Goal: Transaction & Acquisition: Purchase product/service

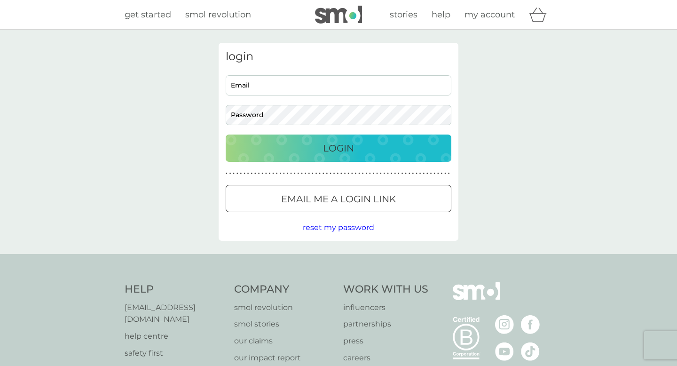
type input "[PERSON_NAME][EMAIL_ADDRESS][PERSON_NAME][DOMAIN_NAME]"
click at [341, 148] on p "Login" at bounding box center [338, 148] width 31 height 15
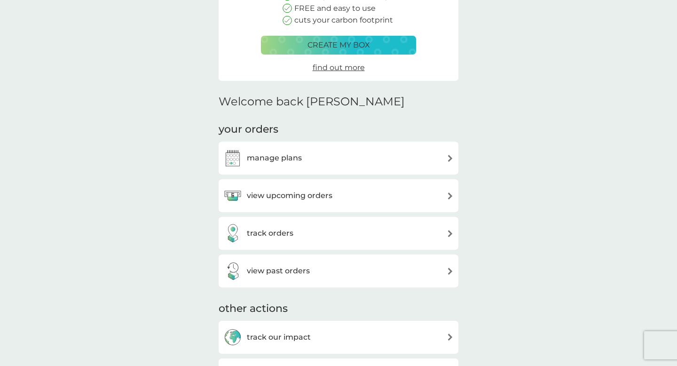
scroll to position [144, 0]
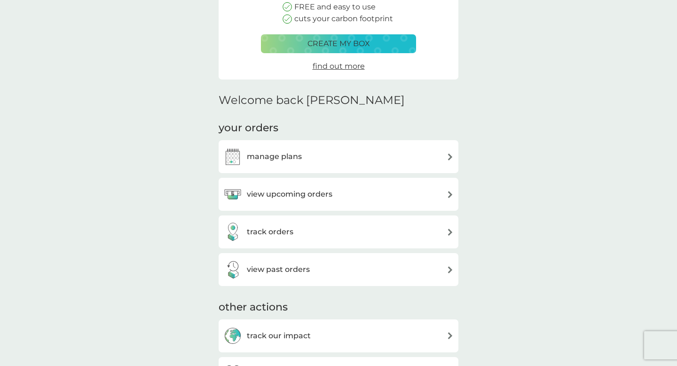
click at [440, 196] on div "view upcoming orders" at bounding box center [338, 194] width 230 height 19
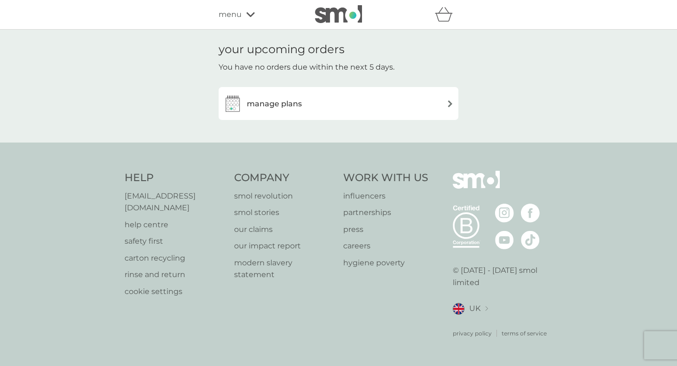
click at [446, 106] on div "manage plans" at bounding box center [338, 103] width 230 height 19
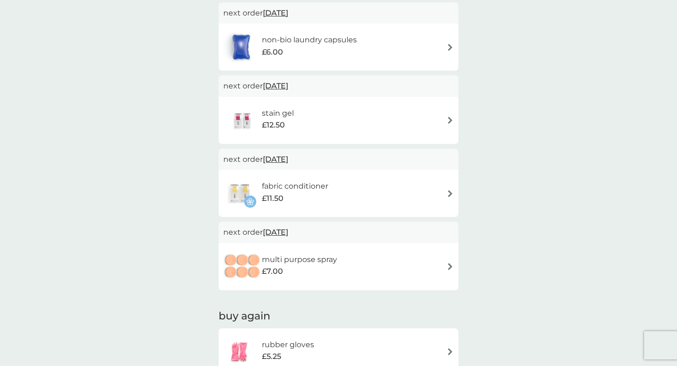
scroll to position [332, 0]
click at [351, 260] on div "multi purpose spray £7.00" at bounding box center [338, 265] width 230 height 33
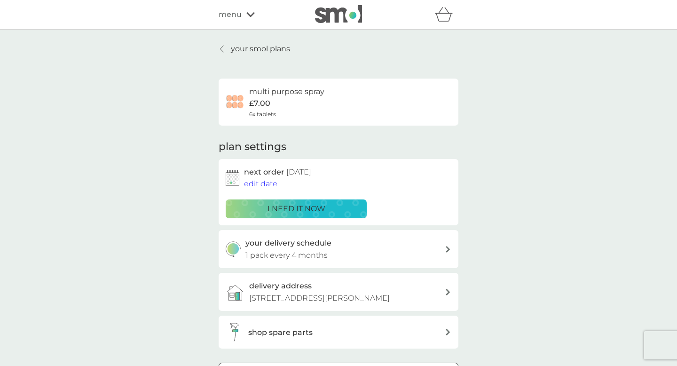
click at [223, 47] on icon at bounding box center [222, 49] width 4 height 8
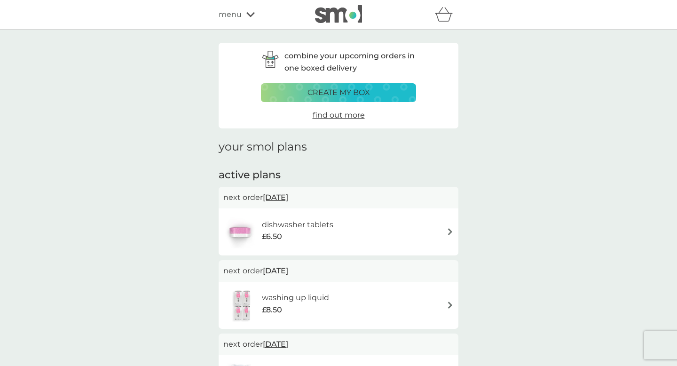
click at [237, 17] on span "menu" at bounding box center [230, 14] width 23 height 12
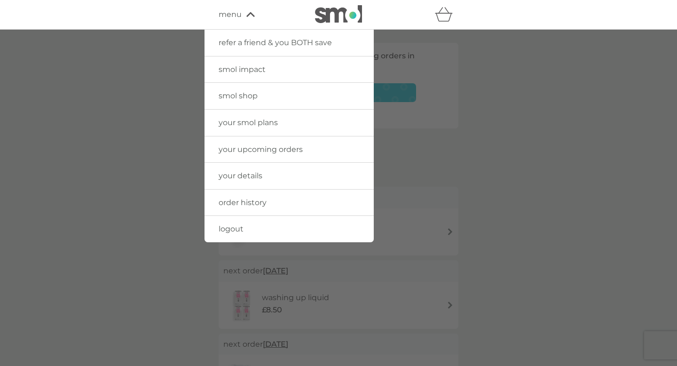
click at [241, 96] on span "smol shop" at bounding box center [238, 95] width 39 height 9
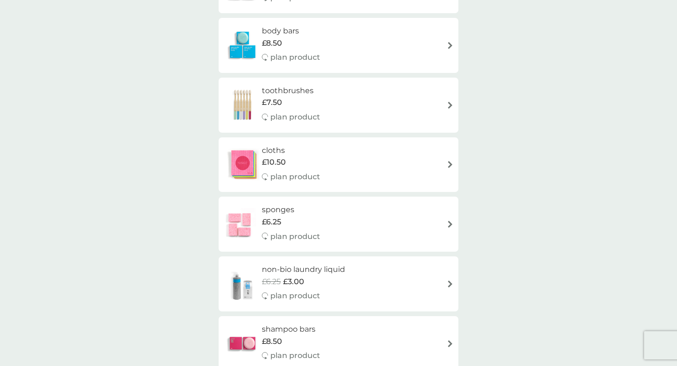
scroll to position [678, 0]
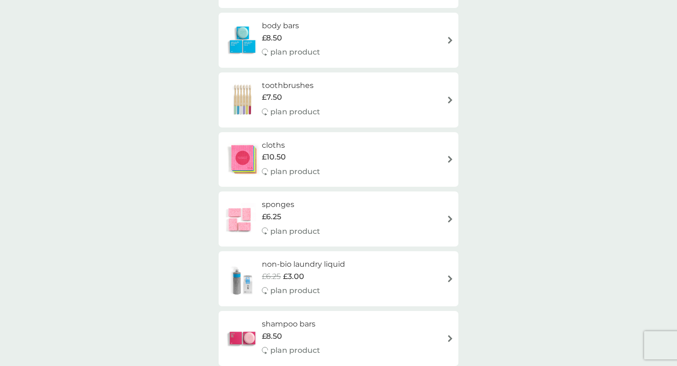
click at [439, 226] on div "sponges £6.25 plan product" at bounding box center [338, 218] width 230 height 41
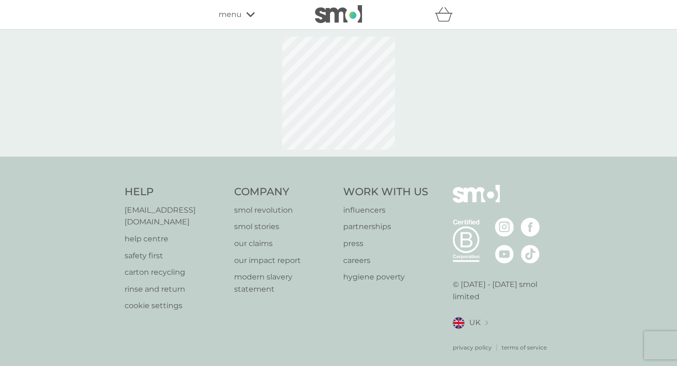
select select "63"
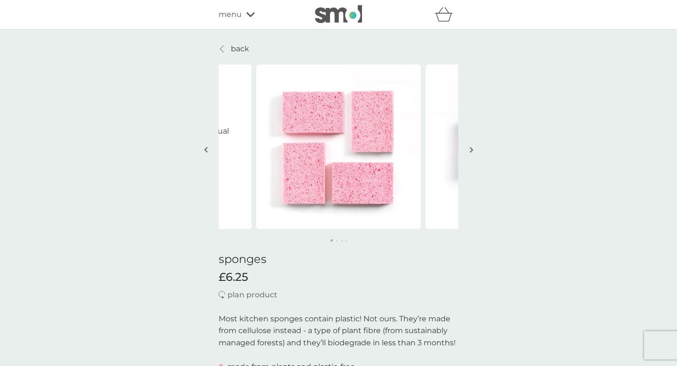
click at [471, 147] on img "button" at bounding box center [472, 149] width 4 height 7
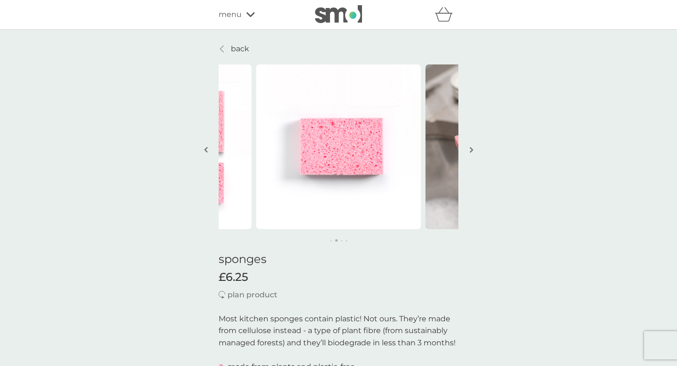
click at [471, 147] on img "button" at bounding box center [472, 149] width 4 height 7
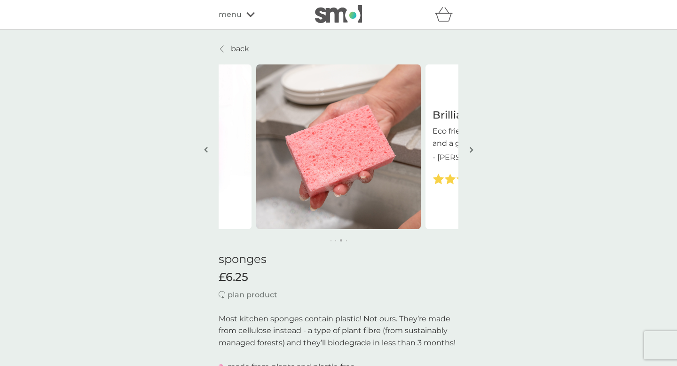
click at [471, 147] on img "button" at bounding box center [472, 149] width 4 height 7
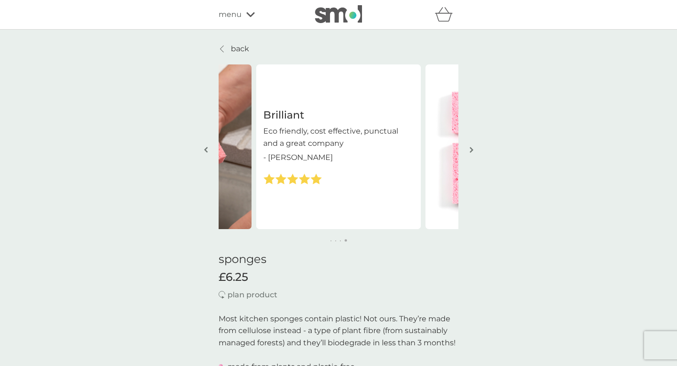
click at [471, 147] on img "button" at bounding box center [472, 149] width 4 height 7
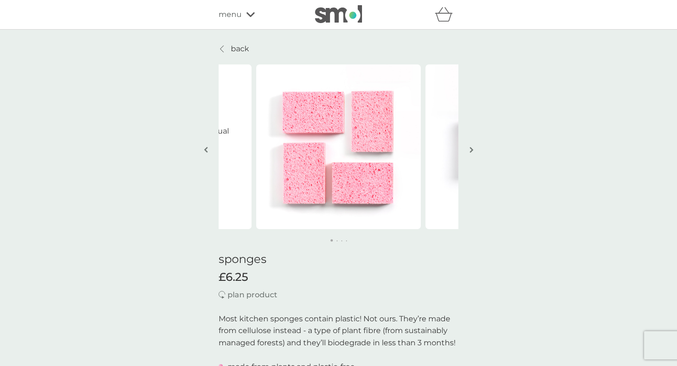
click at [471, 147] on img "button" at bounding box center [472, 149] width 4 height 7
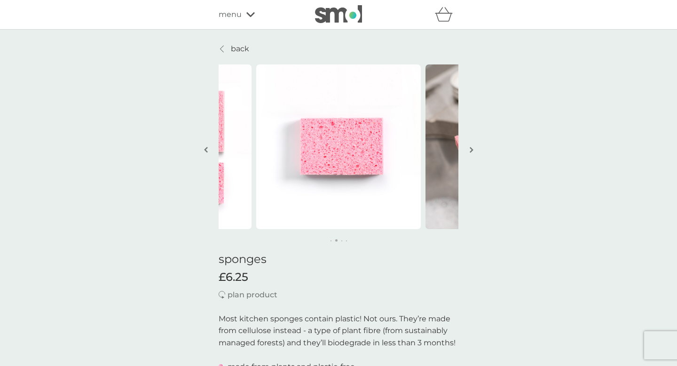
click at [471, 147] on img "button" at bounding box center [472, 149] width 4 height 7
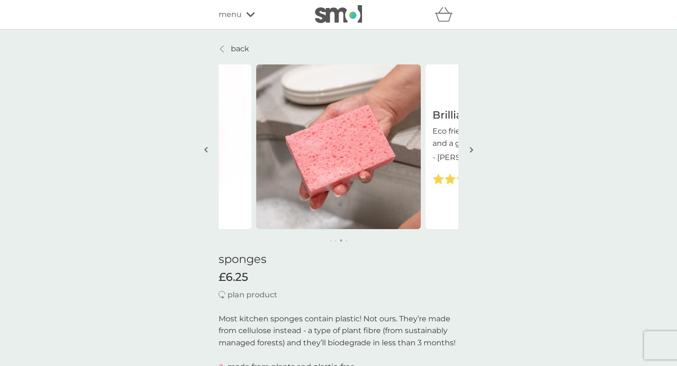
click at [471, 147] on img "button" at bounding box center [472, 149] width 4 height 7
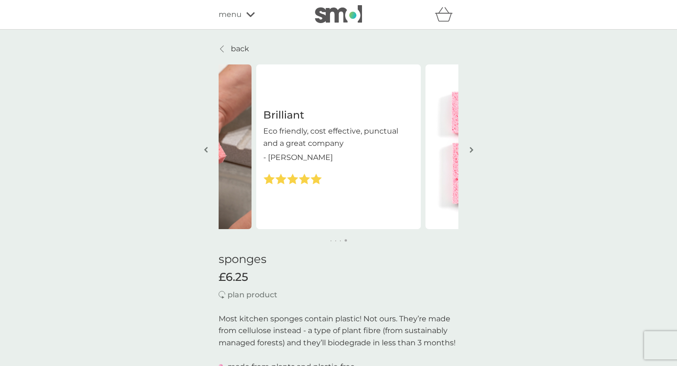
click at [471, 147] on img "button" at bounding box center [472, 149] width 4 height 7
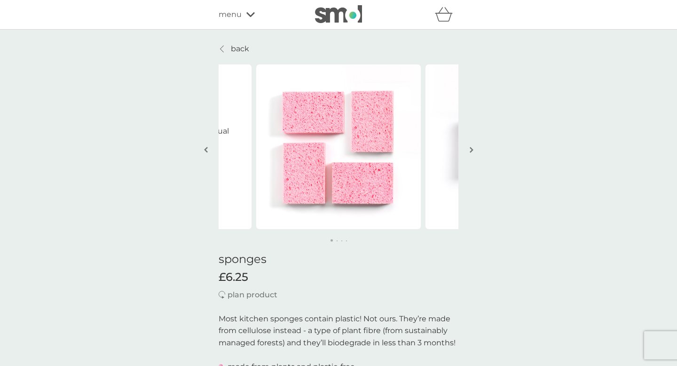
click at [239, 18] on span "menu" at bounding box center [230, 14] width 23 height 12
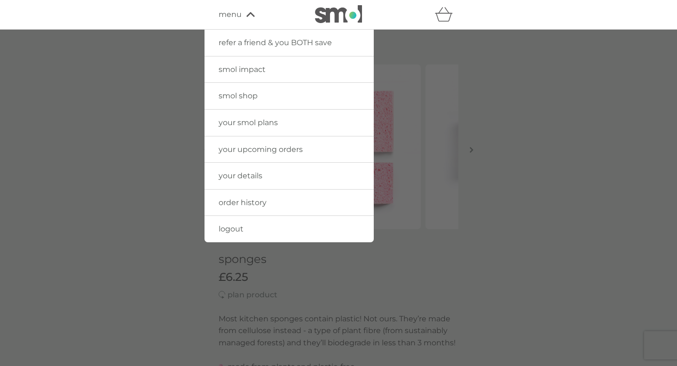
click at [251, 91] on span "smol shop" at bounding box center [238, 95] width 39 height 9
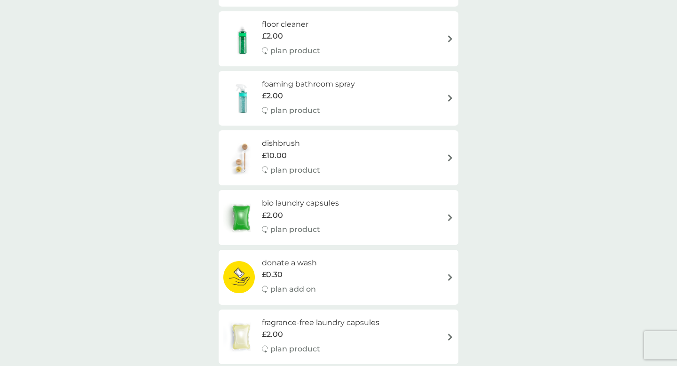
scroll to position [205, 0]
click at [446, 157] on div "dishbrush £10.00 plan product" at bounding box center [338, 156] width 230 height 41
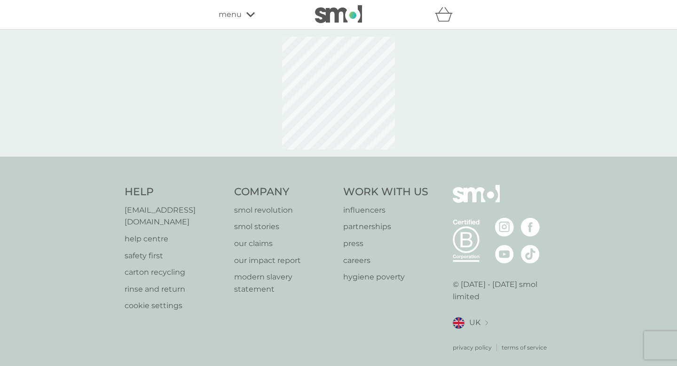
select select "245"
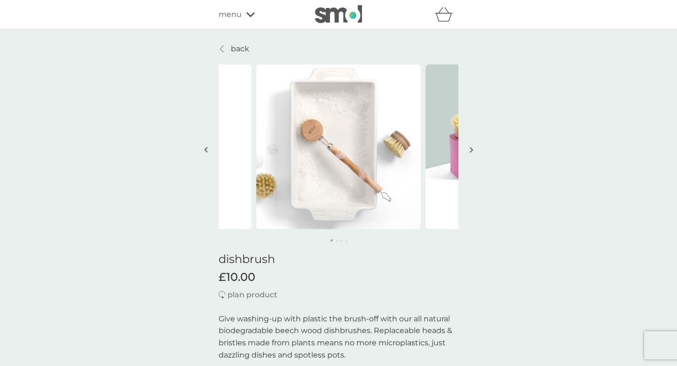
click at [474, 147] on button "button" at bounding box center [471, 150] width 7 height 47
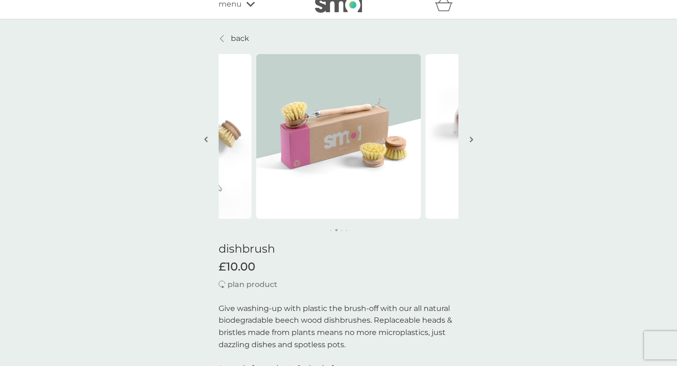
scroll to position [2, 0]
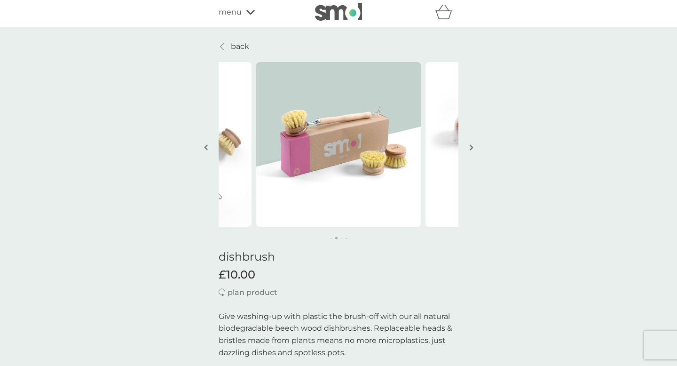
click at [244, 47] on p "back" at bounding box center [240, 46] width 18 height 12
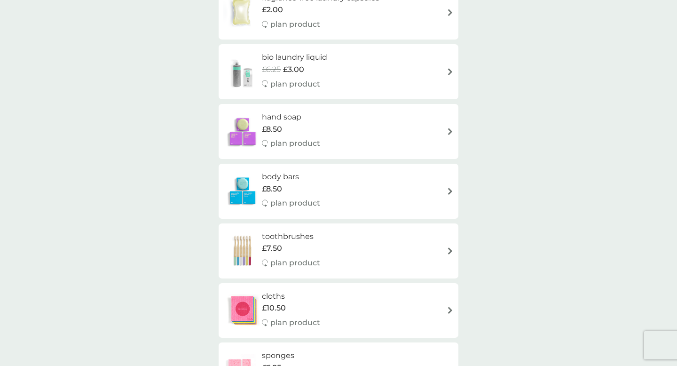
scroll to position [529, 0]
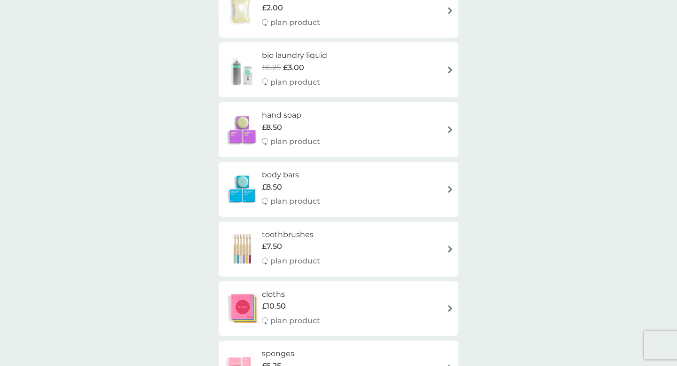
click at [435, 190] on div "body bars £8.50 plan product" at bounding box center [338, 189] width 230 height 41
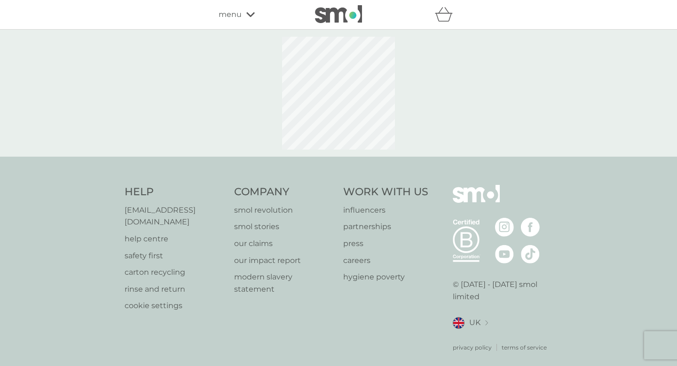
select select "91"
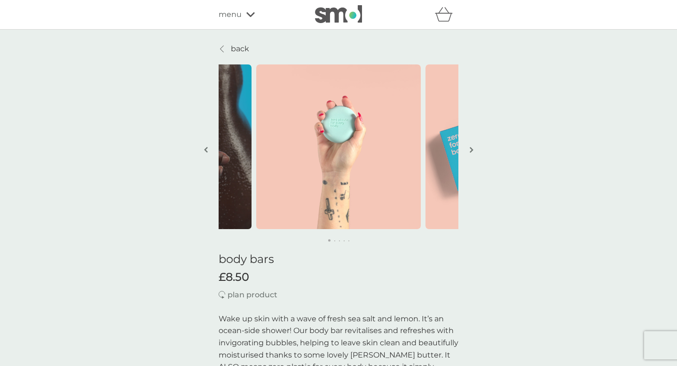
click at [473, 151] on img "button" at bounding box center [472, 149] width 4 height 7
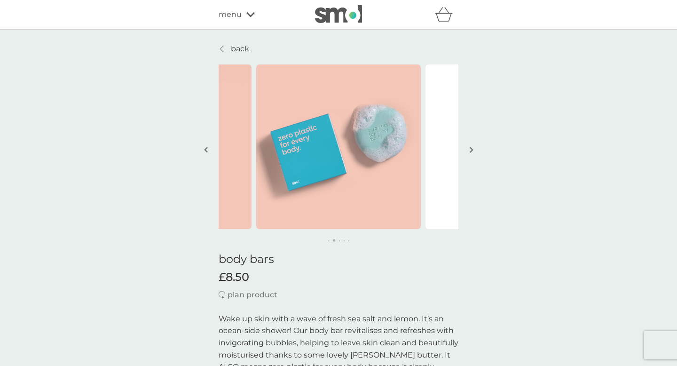
click at [473, 151] on img "button" at bounding box center [472, 149] width 4 height 7
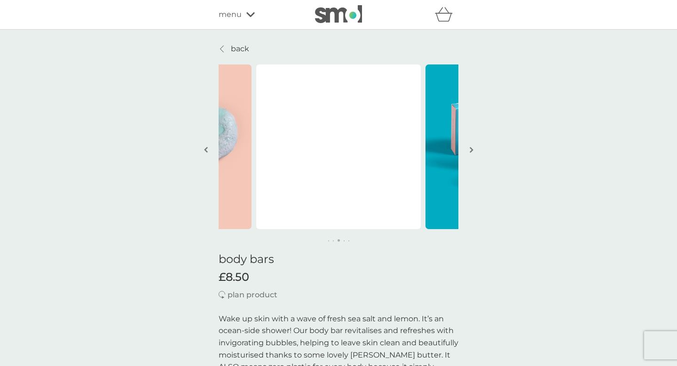
click at [237, 48] on p "back" at bounding box center [240, 49] width 18 height 12
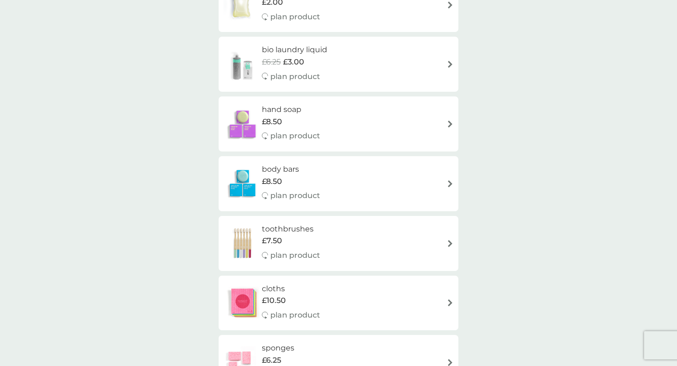
scroll to position [536, 0]
click at [316, 241] on div "£7.50" at bounding box center [291, 240] width 58 height 12
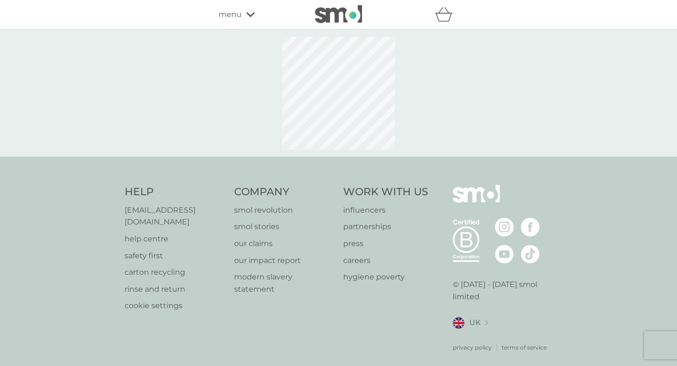
select select "119"
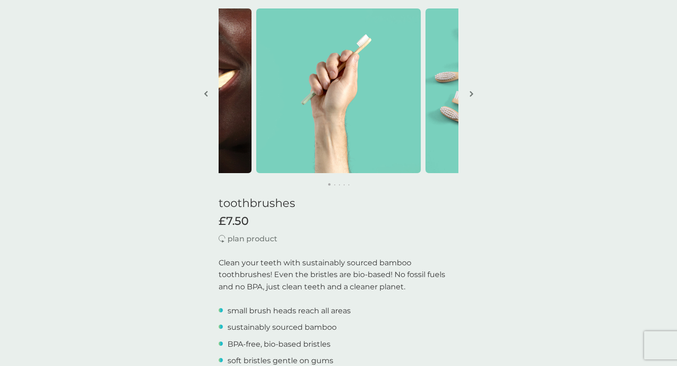
scroll to position [56, 0]
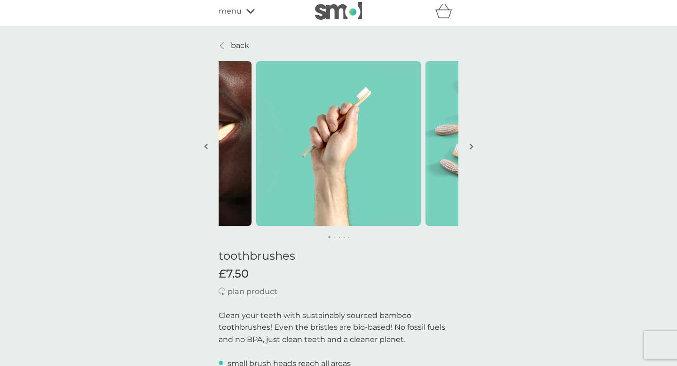
scroll to position [0, 0]
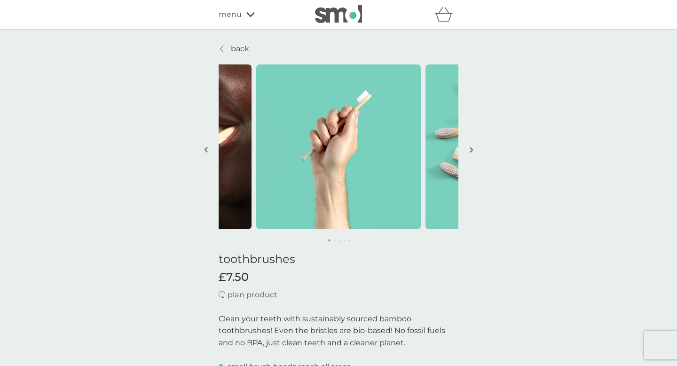
click at [470, 149] on img "button" at bounding box center [472, 149] width 4 height 7
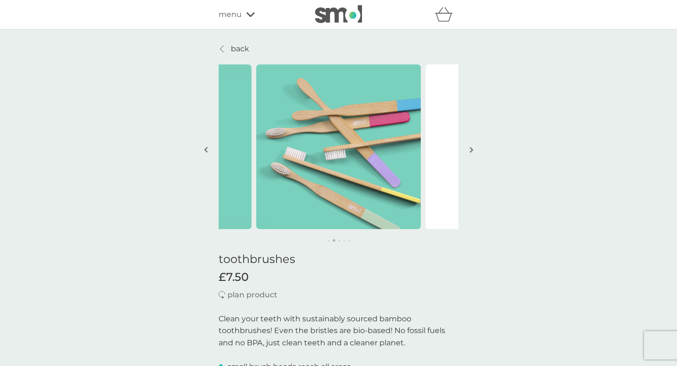
click at [470, 149] on img "button" at bounding box center [472, 149] width 4 height 7
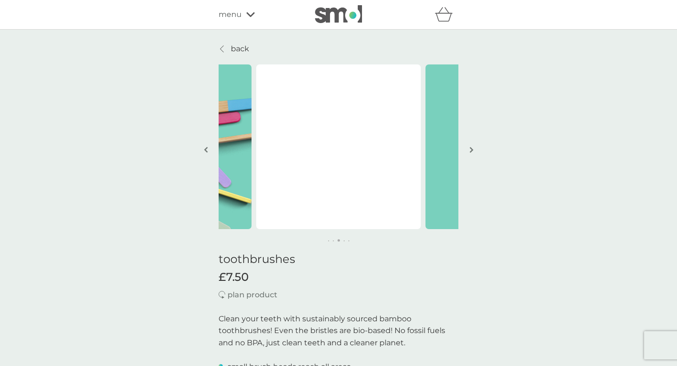
click at [229, 11] on span "menu" at bounding box center [230, 14] width 23 height 12
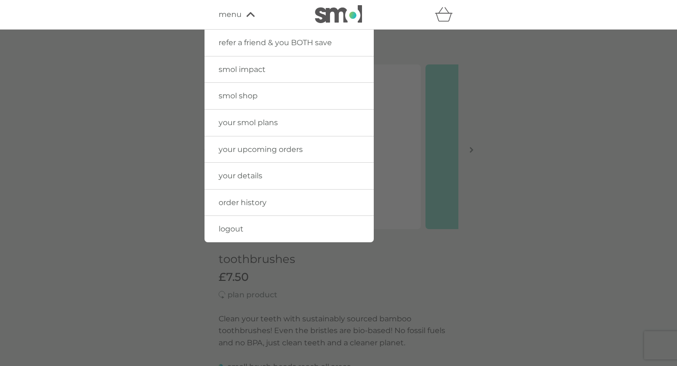
click at [243, 45] on span "refer a friend & you BOTH save" at bounding box center [275, 42] width 113 height 9
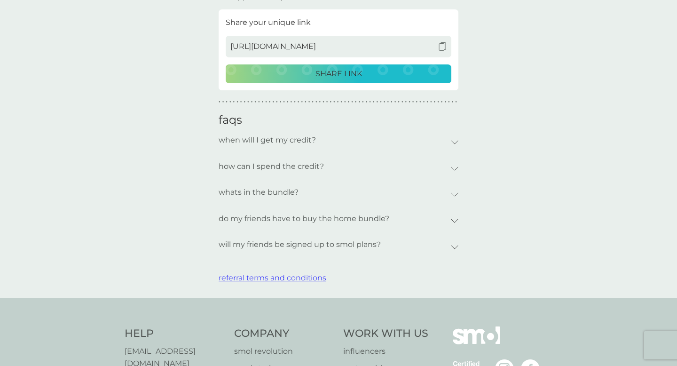
scroll to position [300, 0]
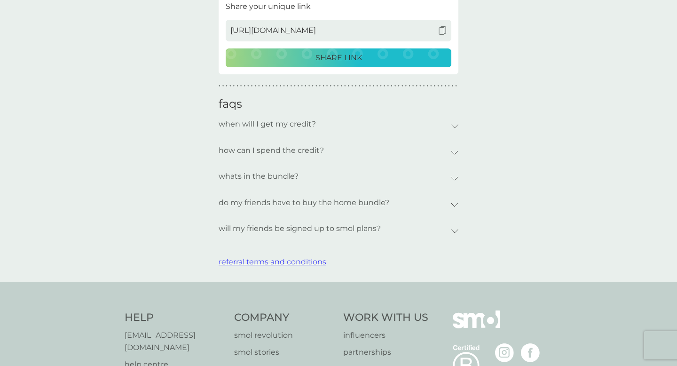
click at [454, 203] on icon at bounding box center [455, 205] width 8 height 4
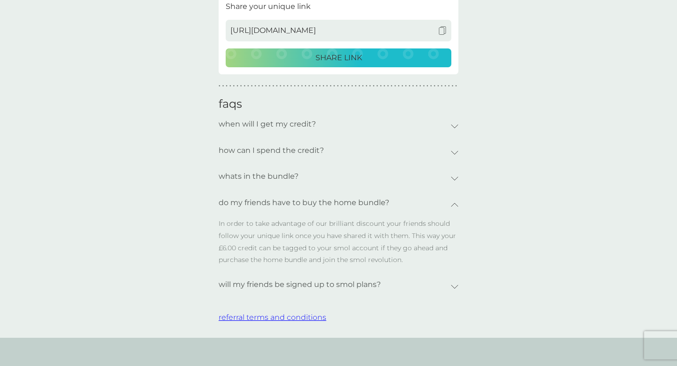
click at [455, 178] on icon at bounding box center [455, 178] width 8 height 4
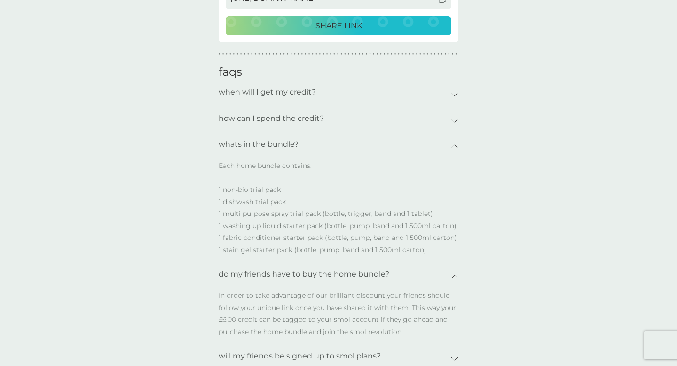
scroll to position [0, 0]
